Goal: Information Seeking & Learning: Learn about a topic

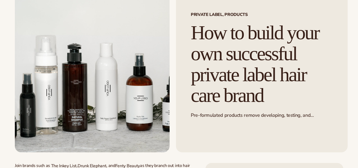
scroll to position [51, 0]
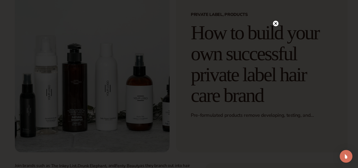
click at [276, 22] on circle at bounding box center [276, 24] width 6 height 6
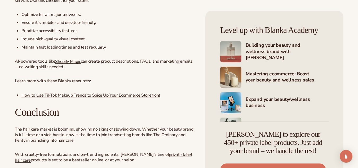
scroll to position [829, 0]
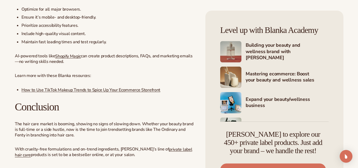
click at [188, 76] on p "Learn more with these Blanka resources:" at bounding box center [105, 76] width 180 height 6
click at [194, 103] on h2 "Conclusion" at bounding box center [105, 107] width 180 height 12
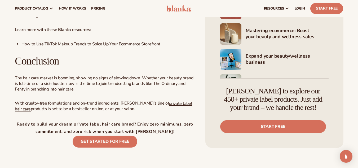
scroll to position [872, 0]
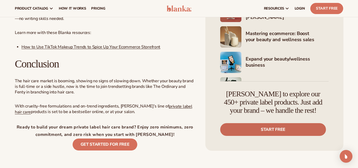
click at [288, 127] on link "Start free" at bounding box center [273, 129] width 106 height 13
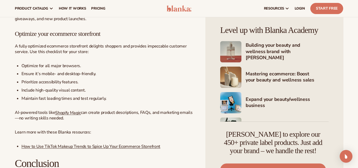
scroll to position [770, 0]
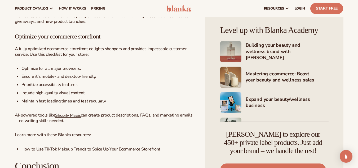
drag, startPoint x: 356, startPoint y: 86, endPoint x: 355, endPoint y: 79, distance: 6.7
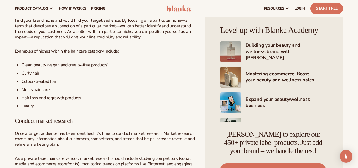
scroll to position [451, 0]
